Goal: Task Accomplishment & Management: Use online tool/utility

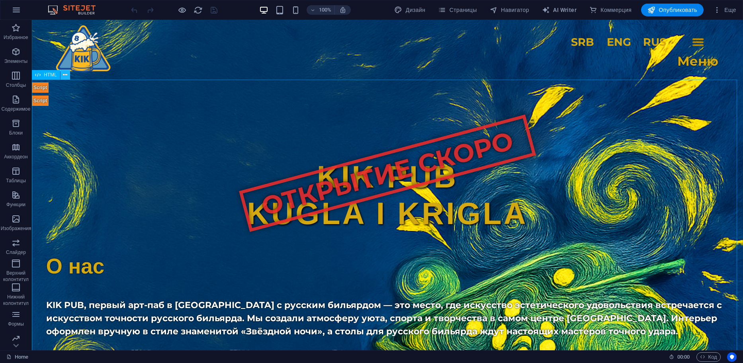
click at [68, 78] on button at bounding box center [66, 75] width 10 height 10
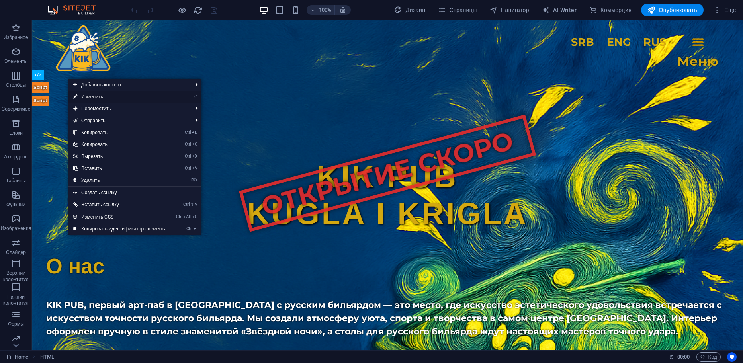
click at [114, 98] on link "⏎ Изменить" at bounding box center [119, 97] width 103 height 12
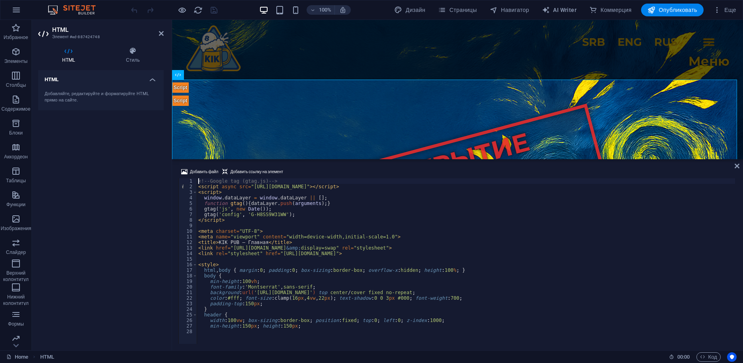
drag, startPoint x: 344, startPoint y: 331, endPoint x: 349, endPoint y: 153, distance: 177.7
click at [349, 153] on div "HTML Добавить файл Добавить ссылку на элемент <!-- Google tag (gtag.js) --> 1 2…" at bounding box center [457, 185] width 571 height 331
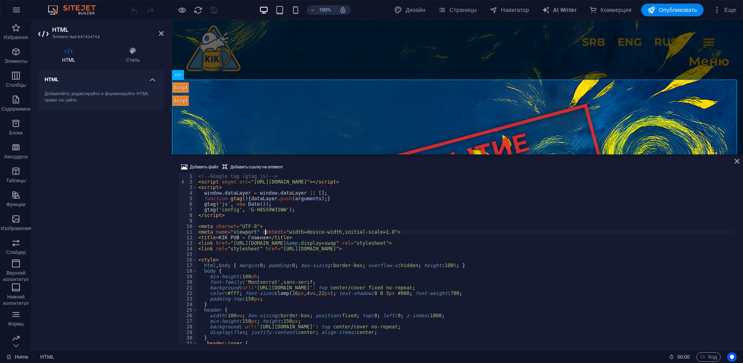
type textarea "</script>"
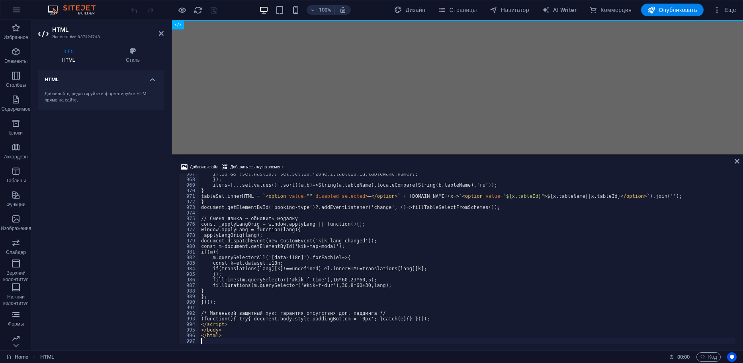
scroll to position [5388, 0]
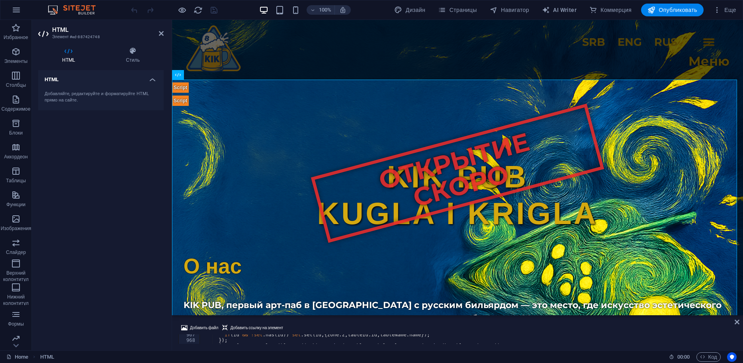
drag, startPoint x: 408, startPoint y: 155, endPoint x: 438, endPoint y: 315, distance: 163.2
click at [438, 315] on div "HTML Добавить файл Добавить ссылку на элемент 967 968 969 970 971 972 973 974 9…" at bounding box center [457, 185] width 571 height 331
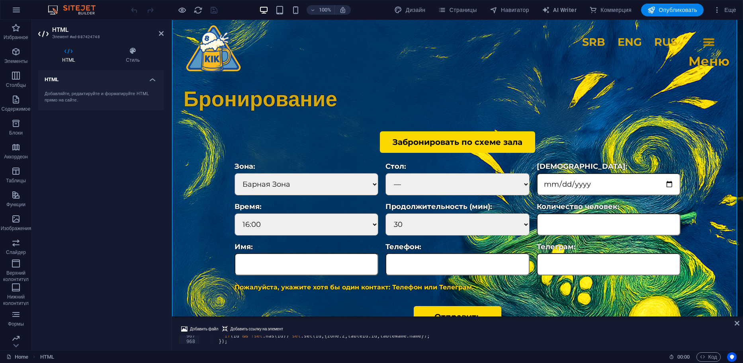
scroll to position [749, 0]
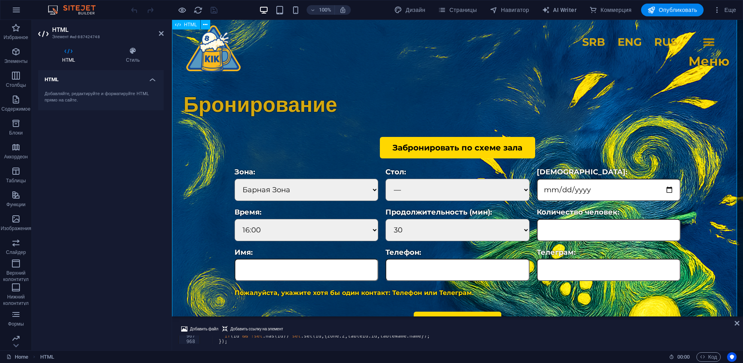
click at [215, 13] on icon "save" at bounding box center [213, 10] width 9 height 9
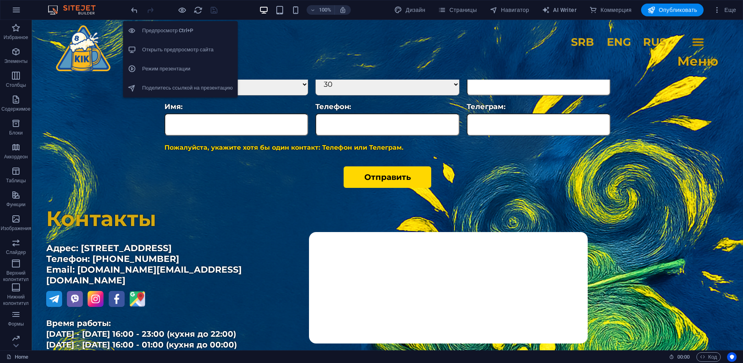
click at [183, 48] on h6 "Открыть предпросмотр сайта" at bounding box center [187, 50] width 91 height 10
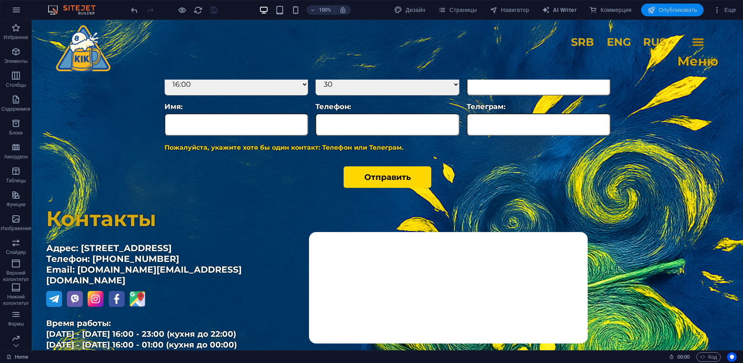
click at [666, 10] on span "Опубликовать" at bounding box center [673, 10] width 50 height 8
